Goal: Information Seeking & Learning: Find specific fact

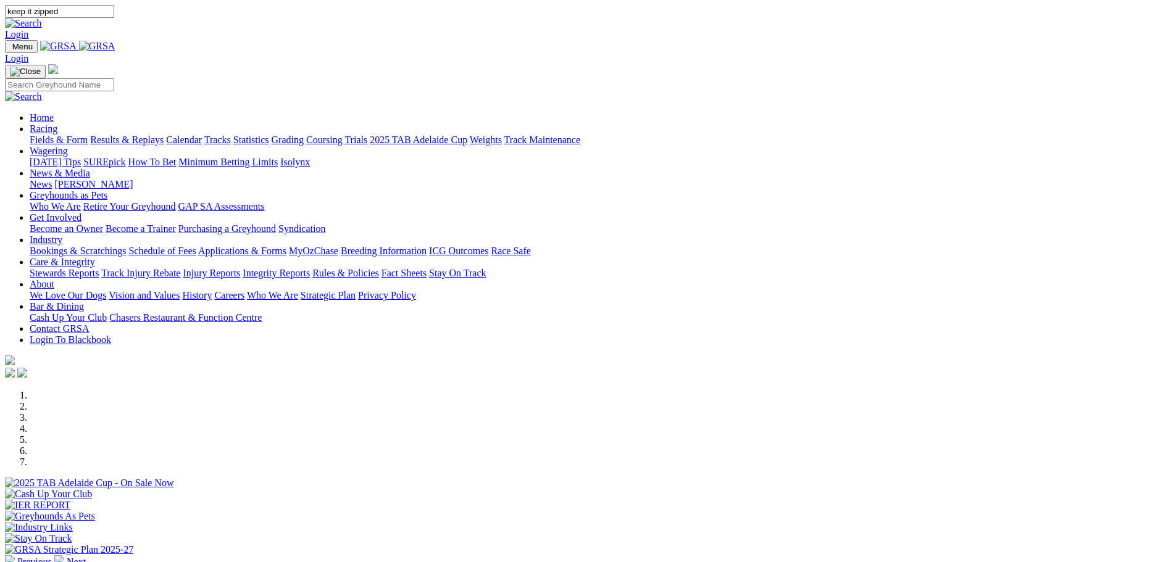
type input "keep it zipped"
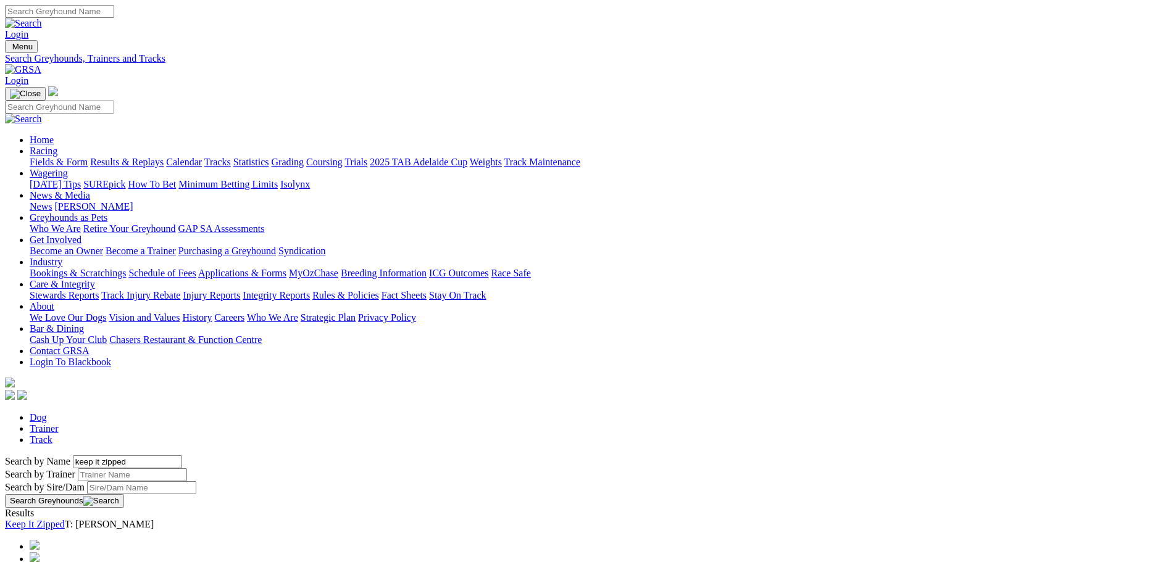
click at [65, 519] on link "Keep It Zipped" at bounding box center [35, 524] width 60 height 10
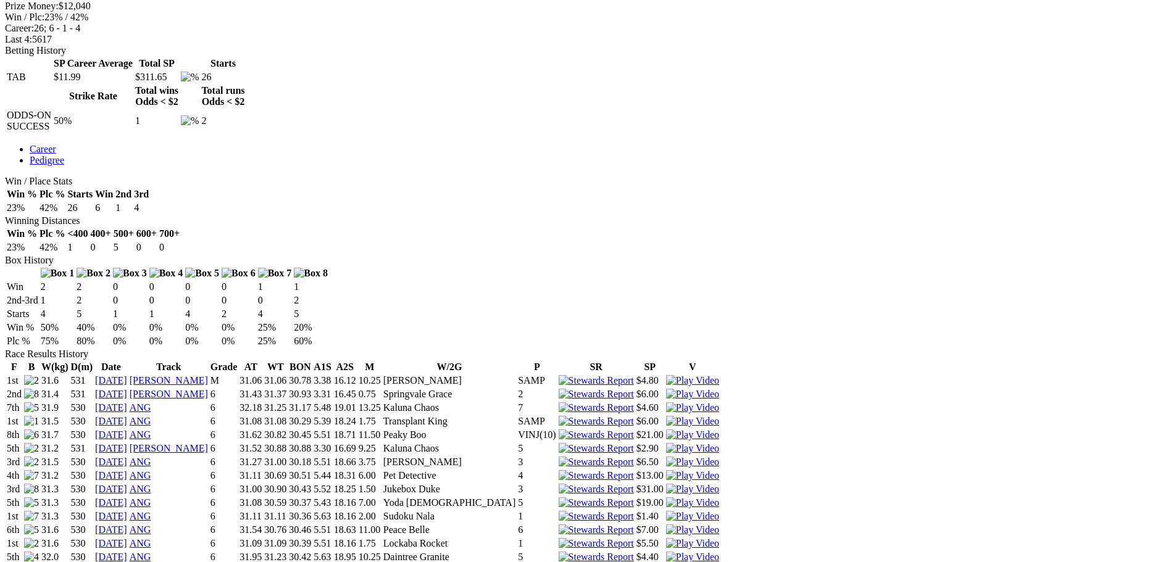
scroll to position [555, 0]
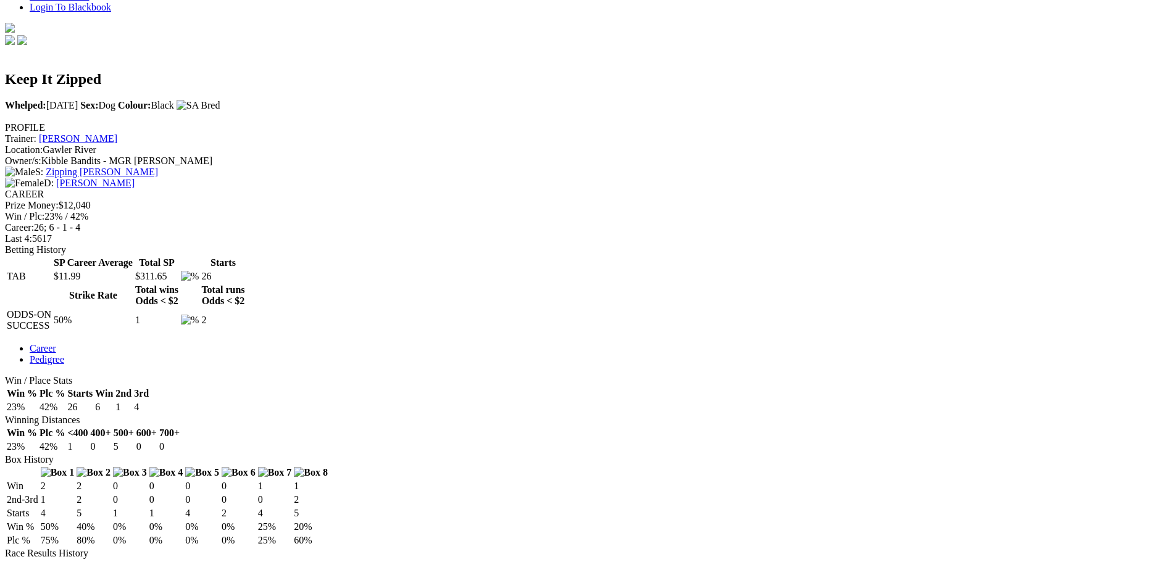
scroll to position [370, 0]
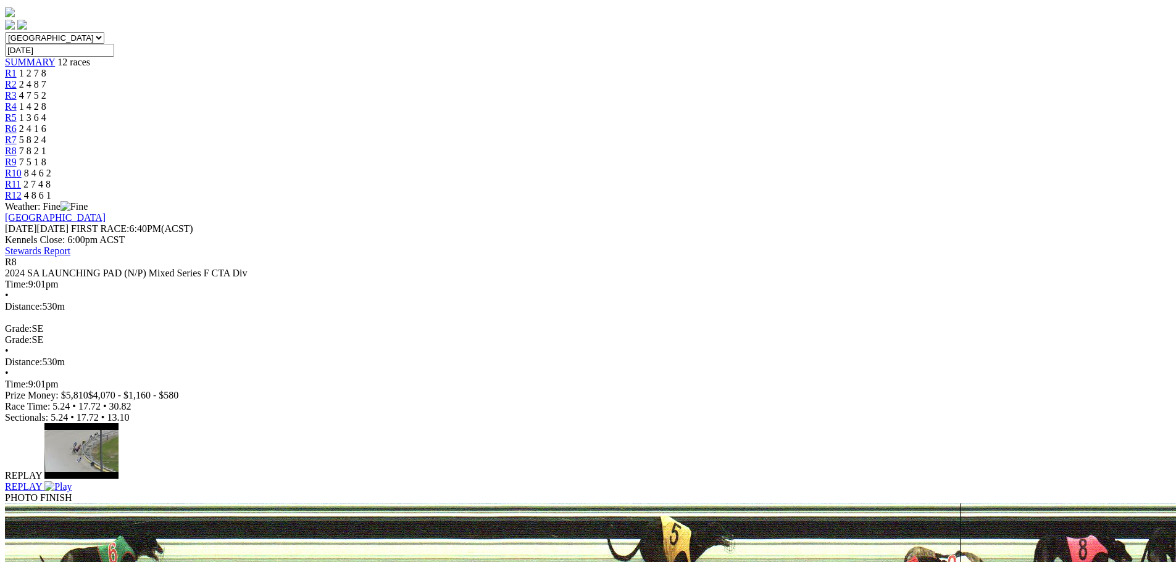
scroll to position [123, 0]
